Goal: Navigation & Orientation: Find specific page/section

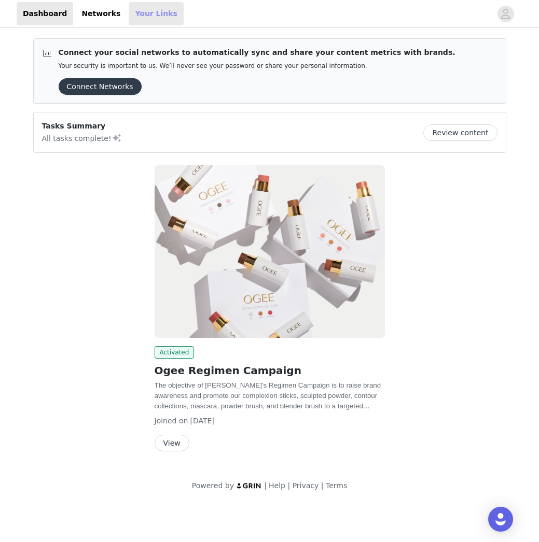
click at [135, 12] on link "Your Links" at bounding box center [156, 13] width 55 height 23
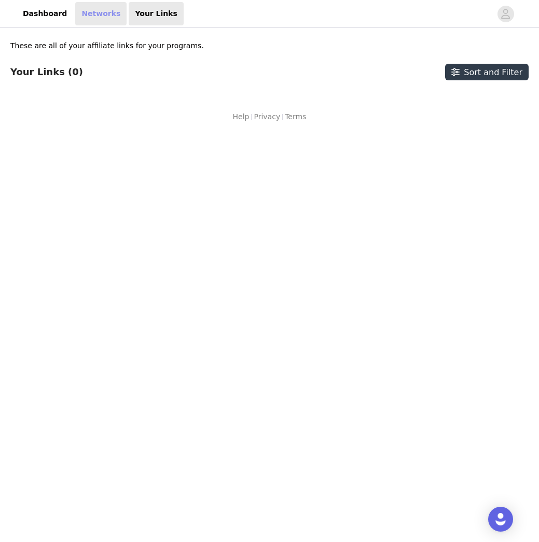
click at [80, 14] on link "Networks" at bounding box center [100, 13] width 51 height 23
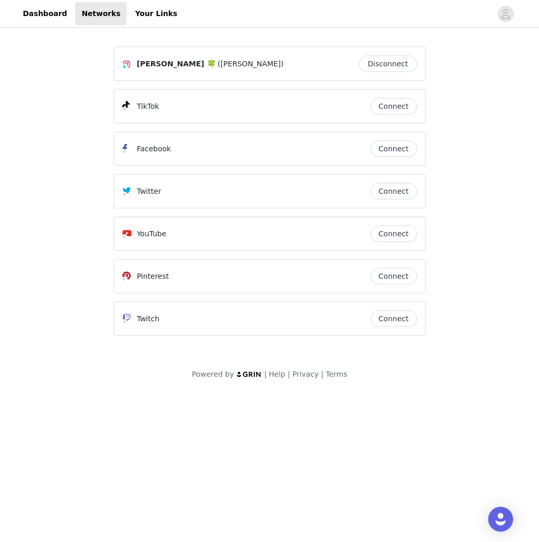
click at [131, 25] on header "Dashboard Networks Your Links" at bounding box center [269, 14] width 539 height 28
click at [133, 16] on link "Your Links" at bounding box center [156, 13] width 55 height 23
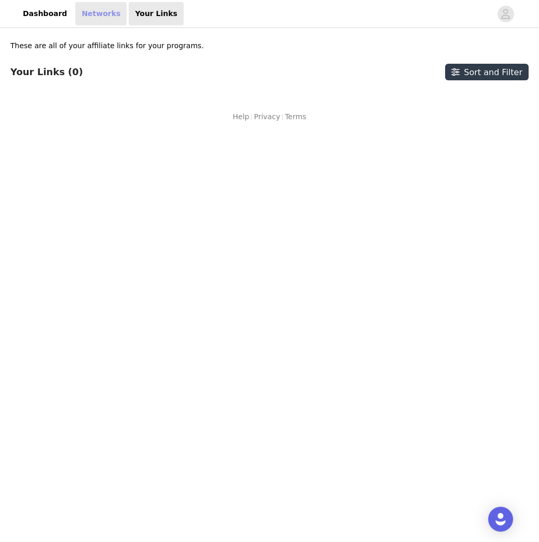
click at [76, 19] on link "Networks" at bounding box center [100, 13] width 51 height 23
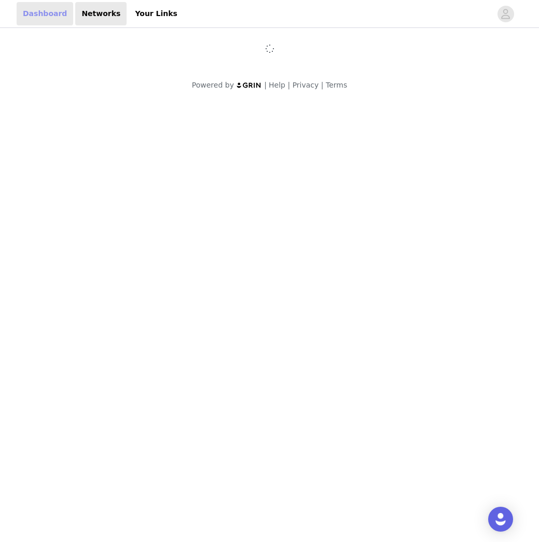
click at [38, 11] on link "Dashboard" at bounding box center [45, 13] width 57 height 23
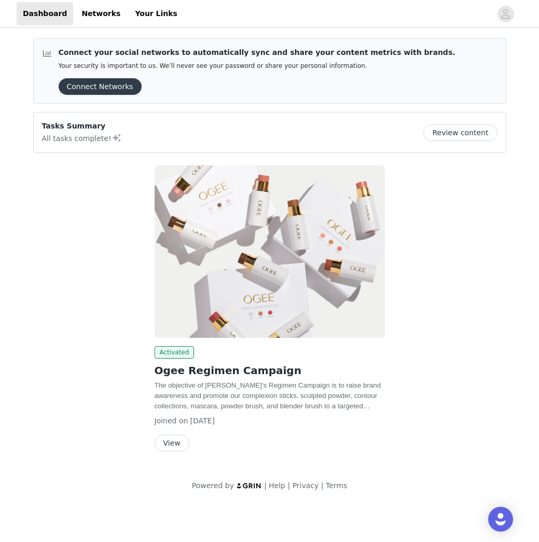
click at [94, 87] on button "Connect Networks" at bounding box center [100, 86] width 83 height 17
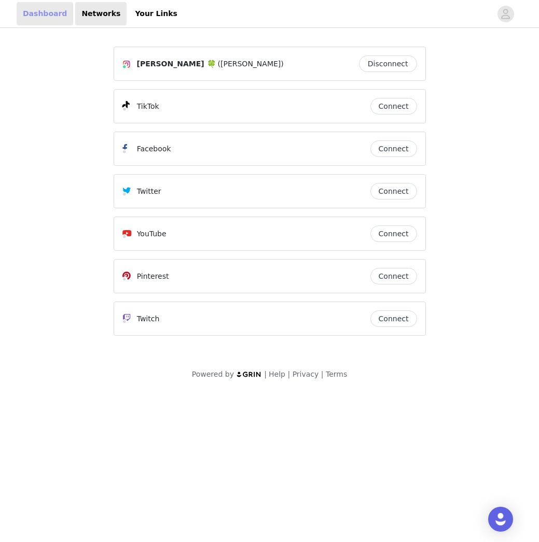
click at [56, 12] on link "Dashboard" at bounding box center [45, 13] width 57 height 23
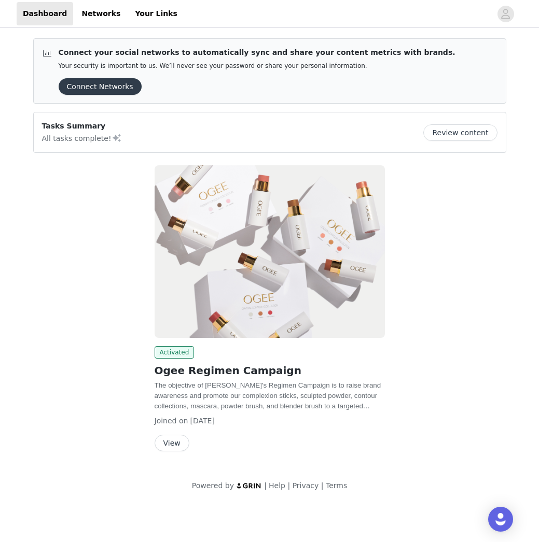
click at [459, 136] on button "Review content" at bounding box center [460, 132] width 74 height 17
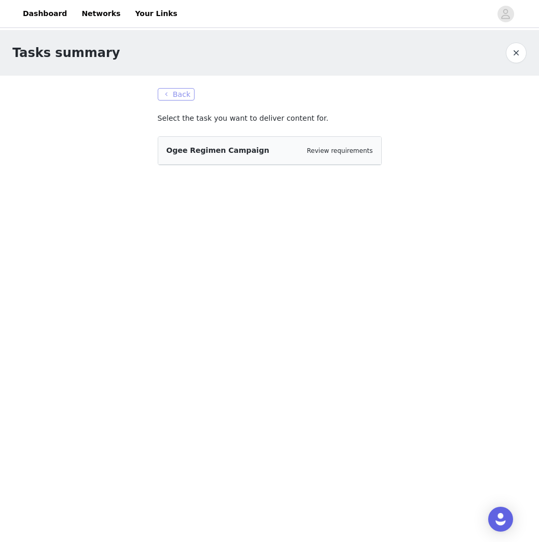
click at [166, 96] on button "Back" at bounding box center [176, 94] width 37 height 12
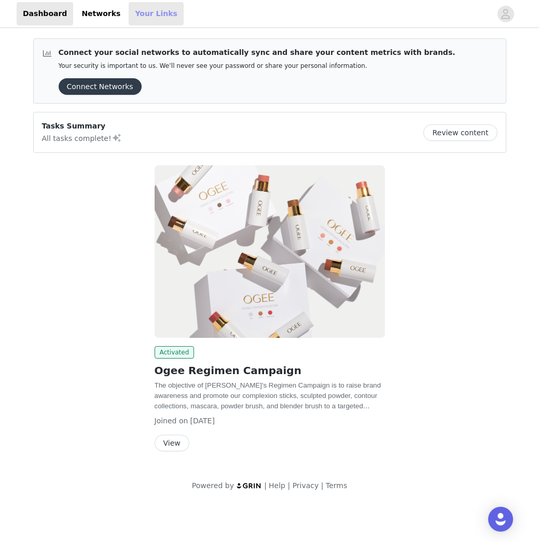
click at [138, 10] on link "Your Links" at bounding box center [156, 13] width 55 height 23
